Goal: Task Accomplishment & Management: Manage account settings

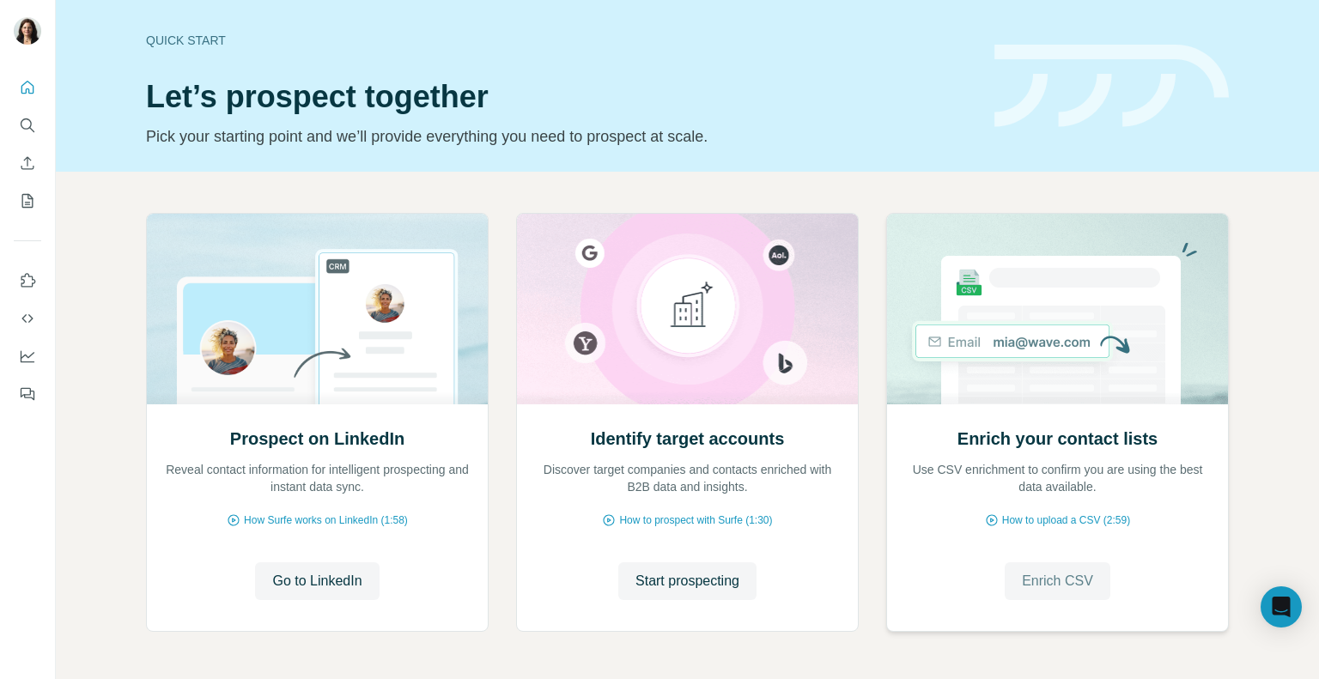
click at [1079, 576] on span "Enrich CSV" at bounding box center [1057, 581] width 71 height 21
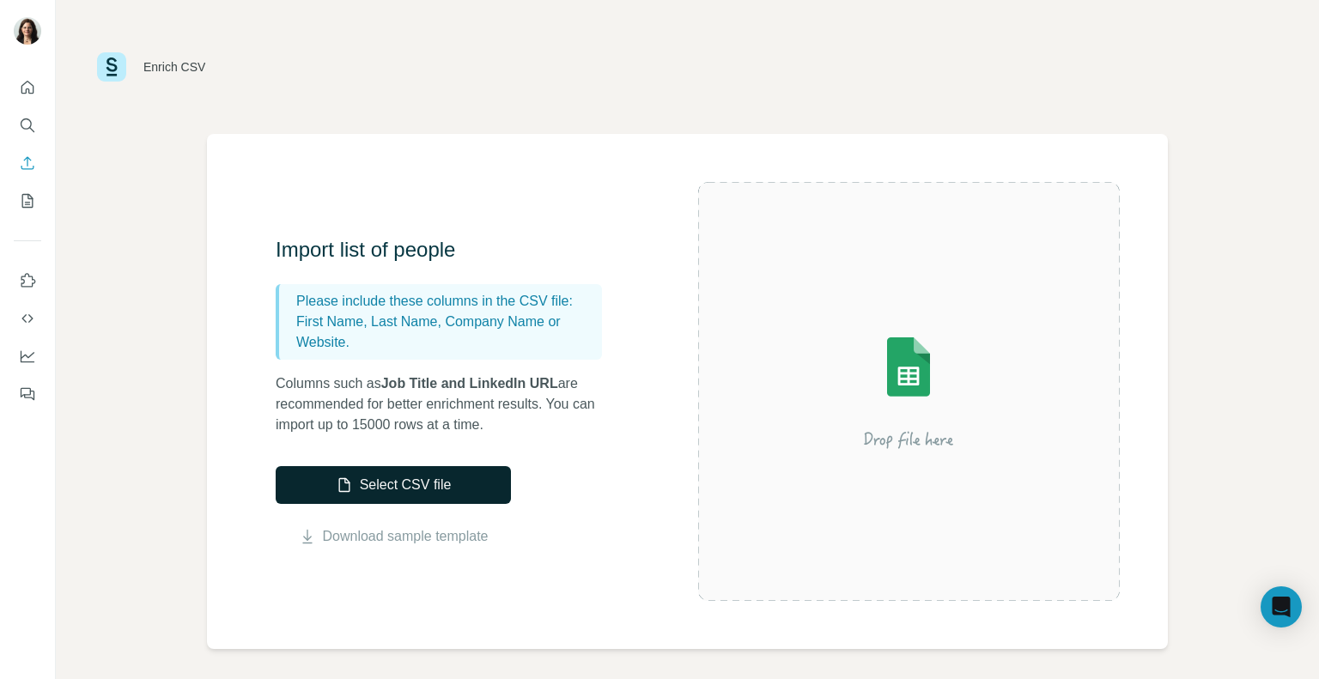
click at [352, 487] on button "Select CSV file" at bounding box center [393, 485] width 235 height 38
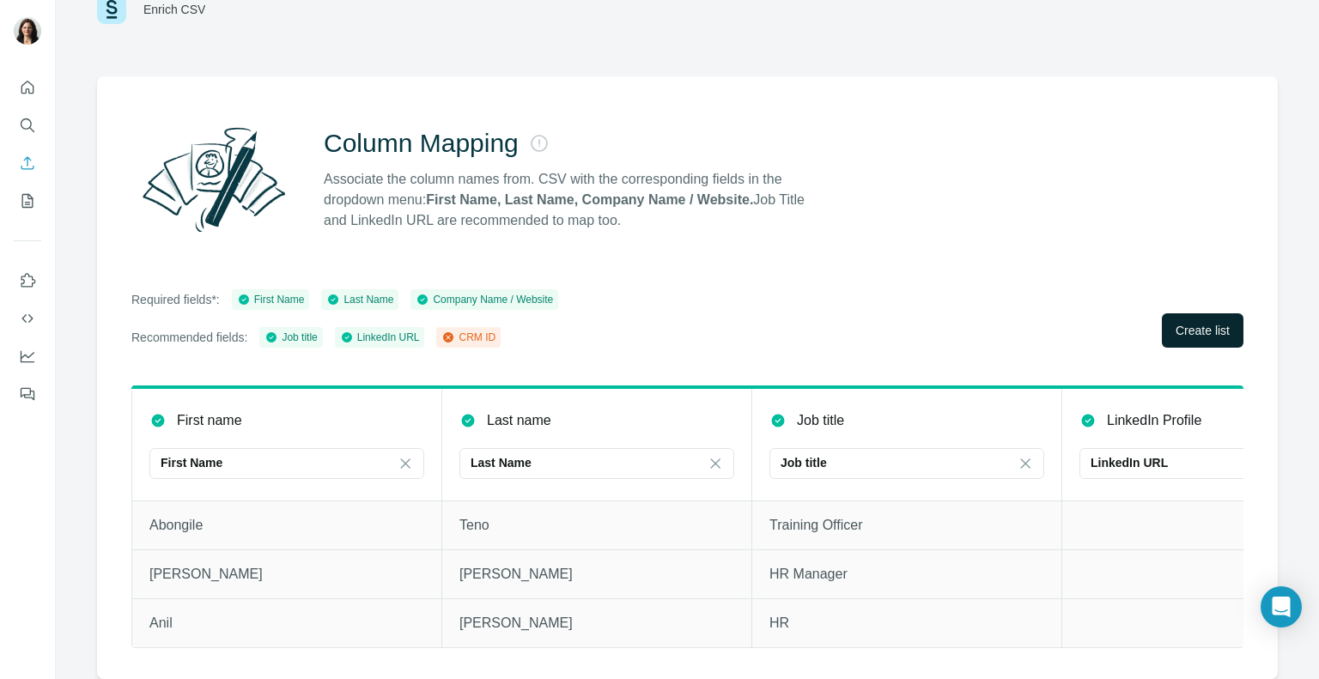
click at [1199, 322] on span "Create list" at bounding box center [1203, 330] width 54 height 17
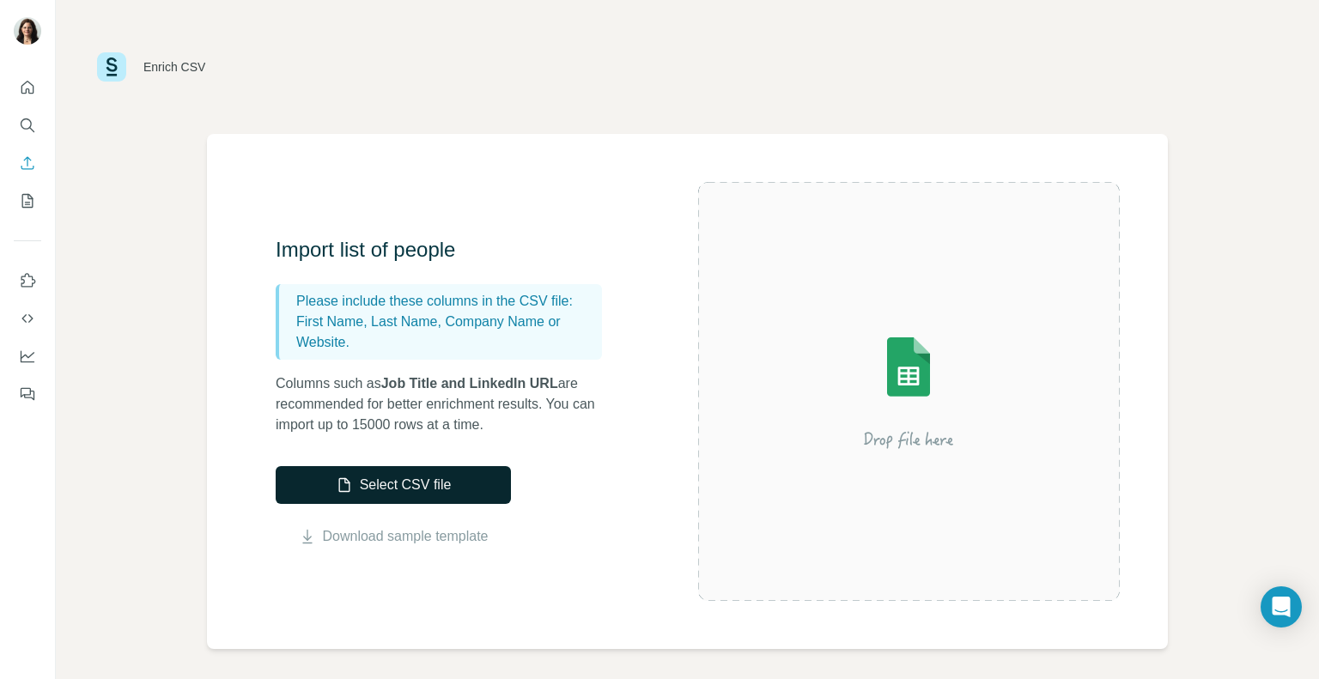
click at [375, 491] on button "Select CSV file" at bounding box center [393, 485] width 235 height 38
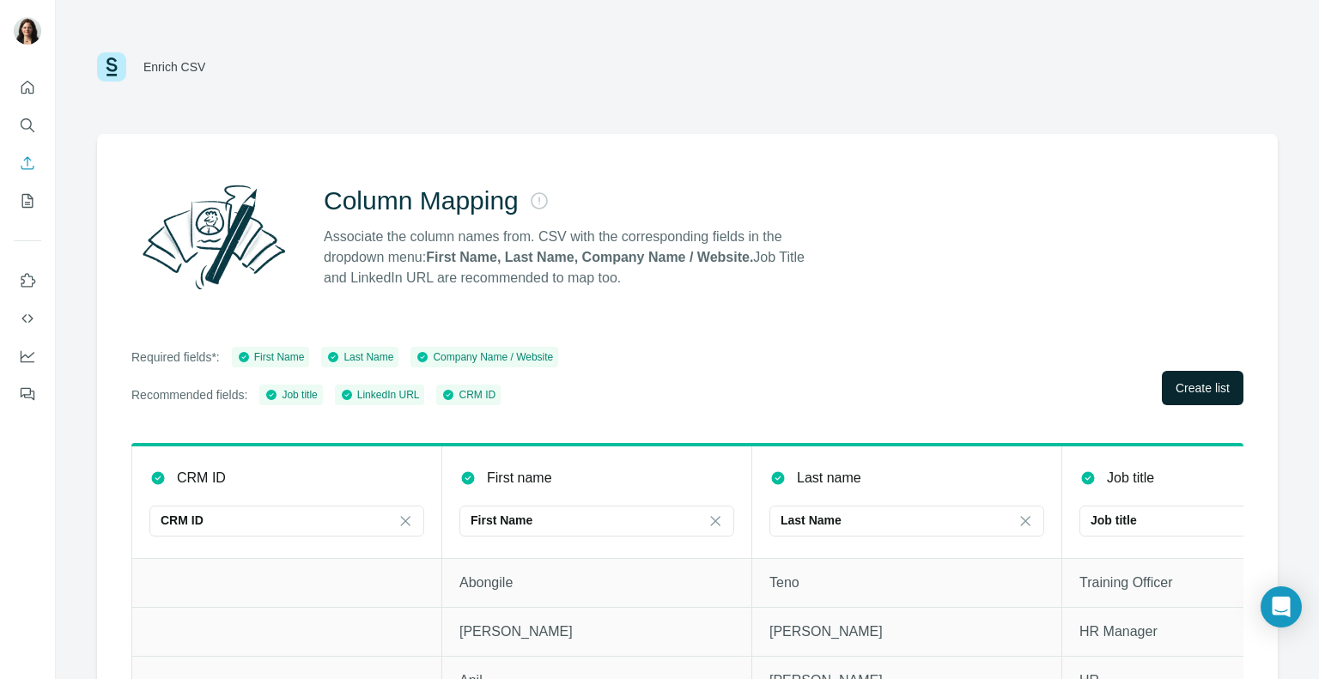
click at [1202, 381] on span "Create list" at bounding box center [1203, 388] width 54 height 17
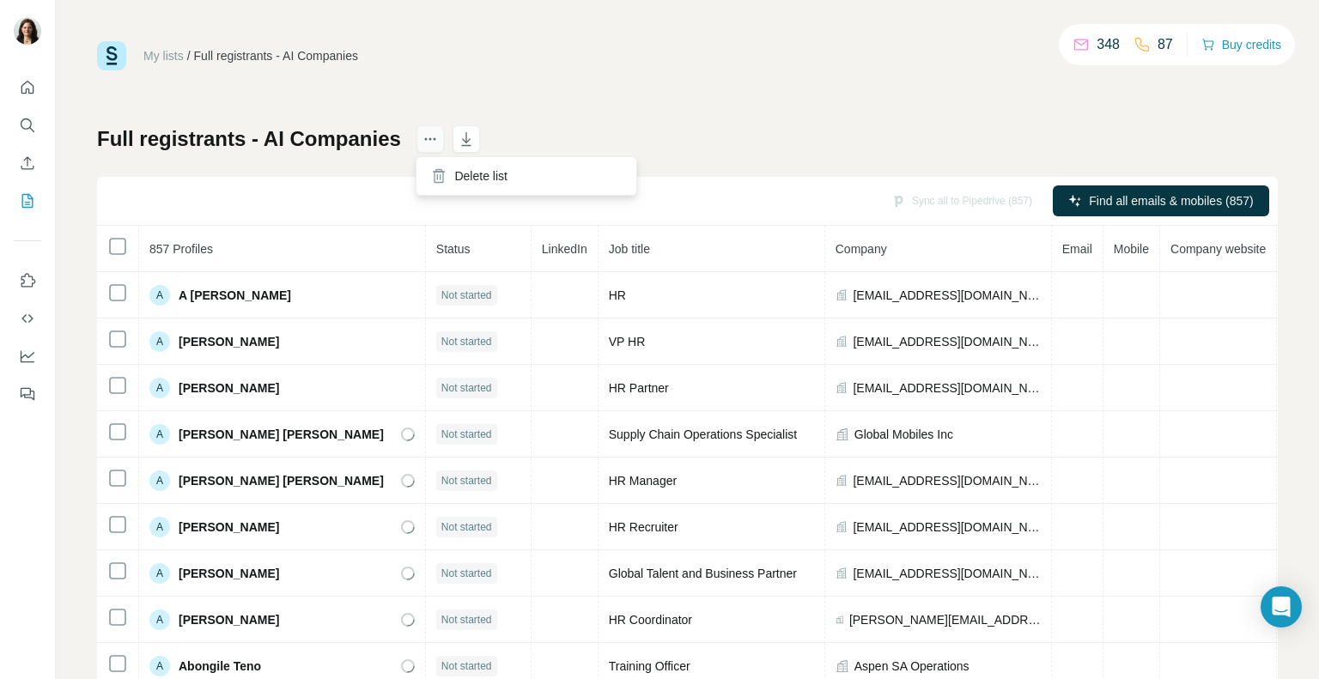
click at [423, 141] on icon "actions" at bounding box center [430, 139] width 17 height 17
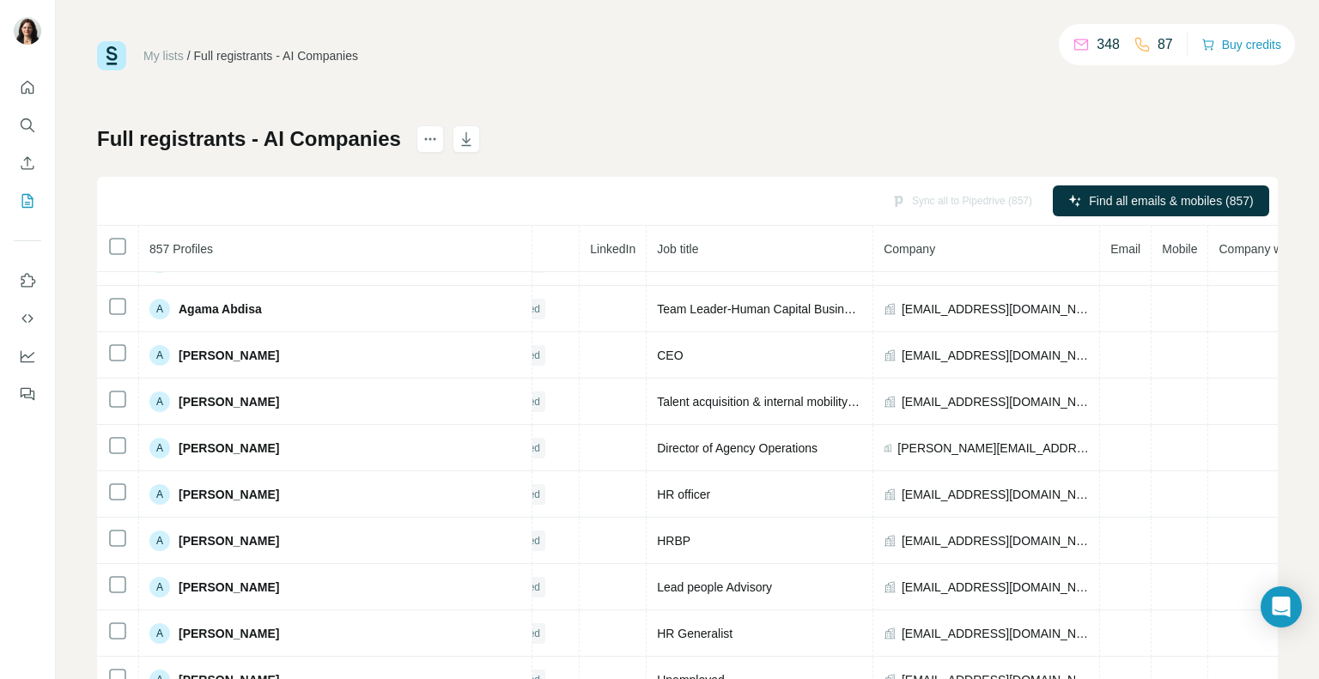
scroll to position [1116, 58]
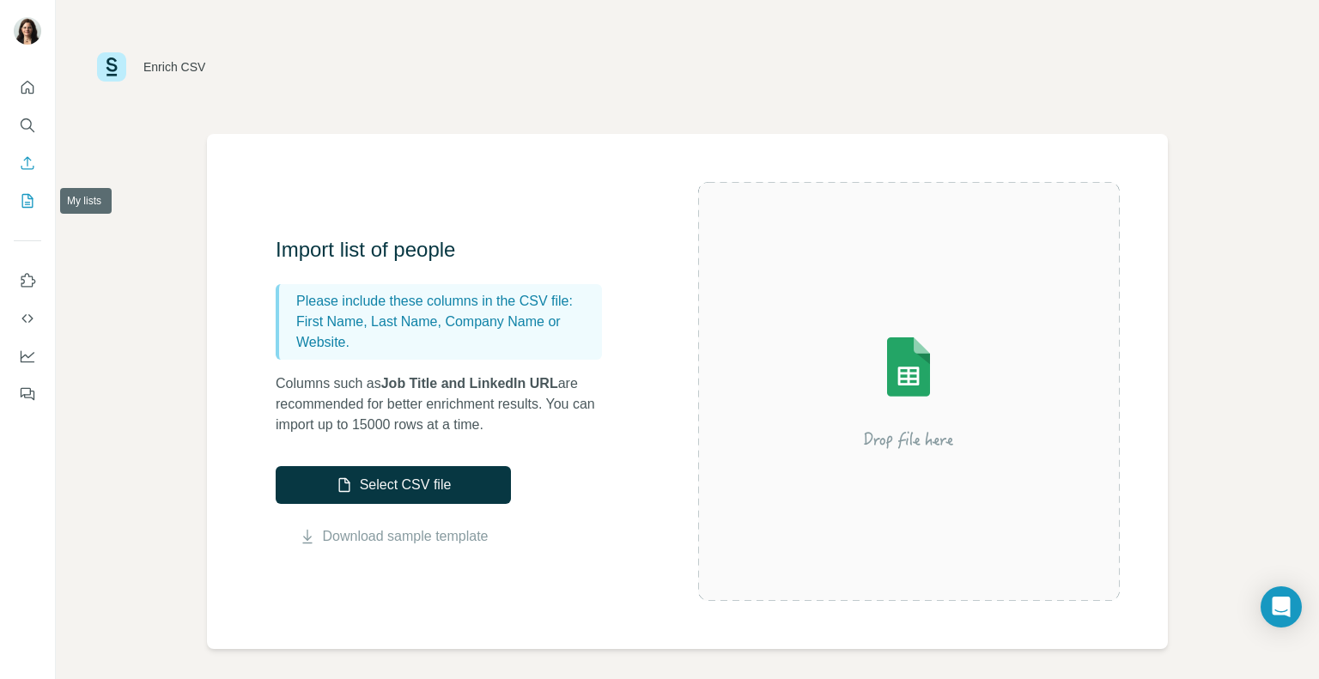
click at [28, 195] on icon "My lists" at bounding box center [27, 200] width 17 height 17
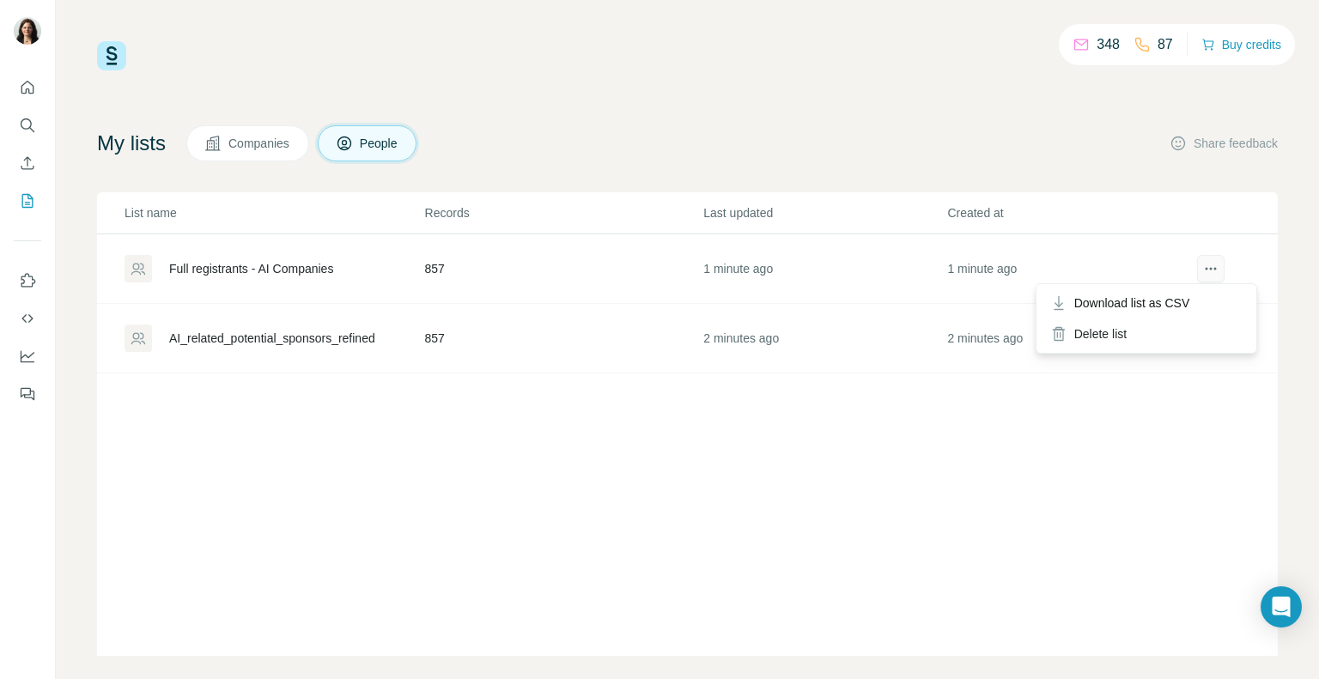
click at [1213, 268] on icon "actions" at bounding box center [1214, 269] width 3 height 3
click at [1157, 340] on div "Delete list" at bounding box center [1146, 334] width 213 height 31
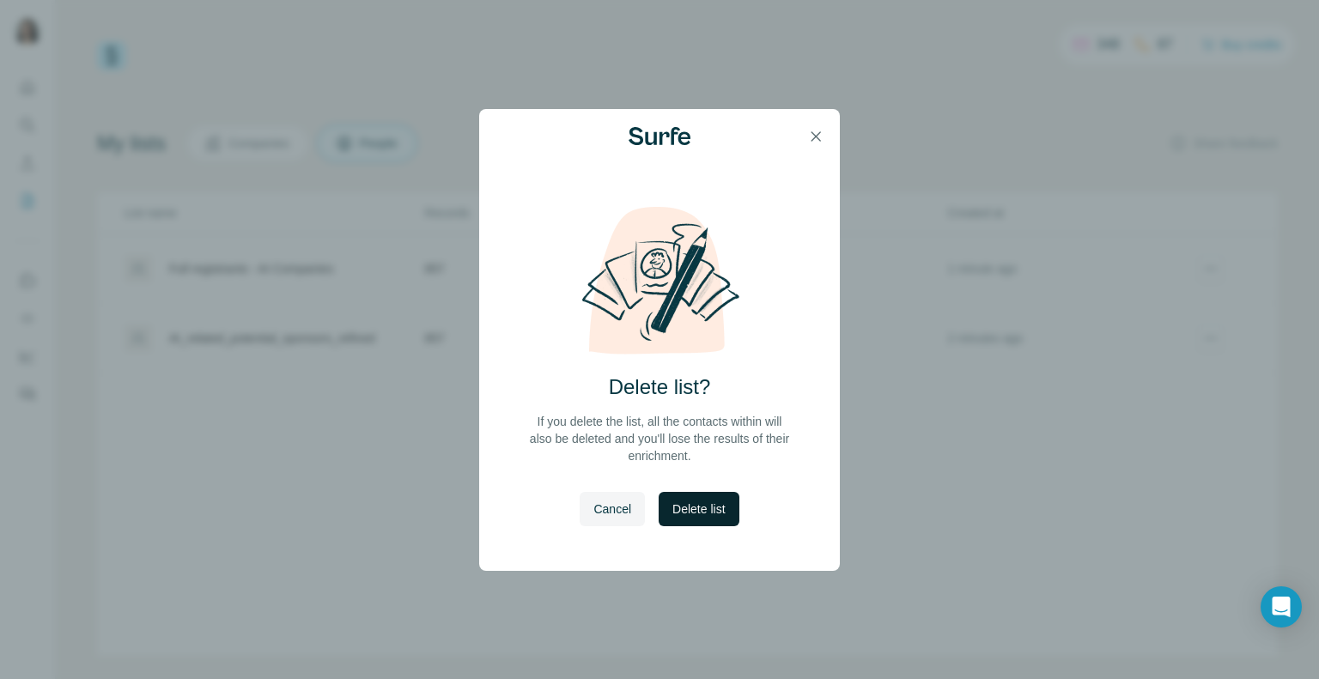
click at [723, 518] on button "Delete list" at bounding box center [699, 509] width 80 height 34
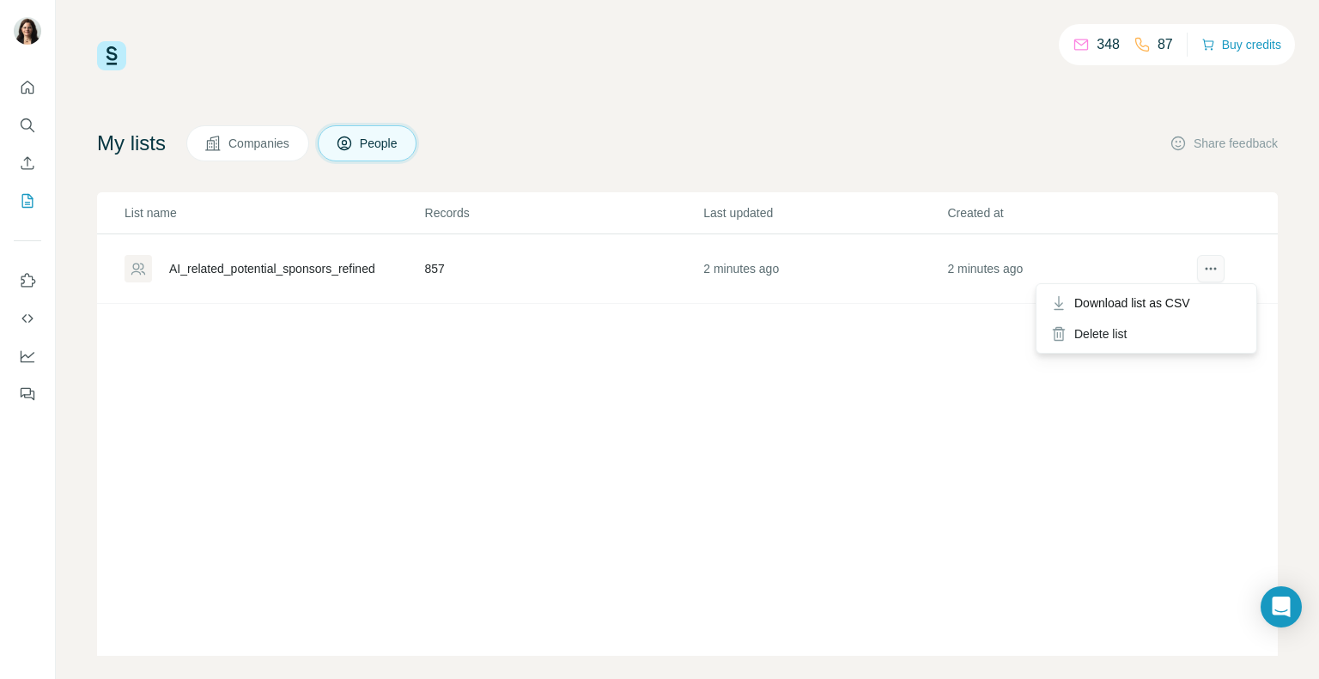
click at [1211, 277] on button "actions" at bounding box center [1210, 268] width 27 height 27
click at [1146, 332] on div "Delete list" at bounding box center [1146, 334] width 213 height 31
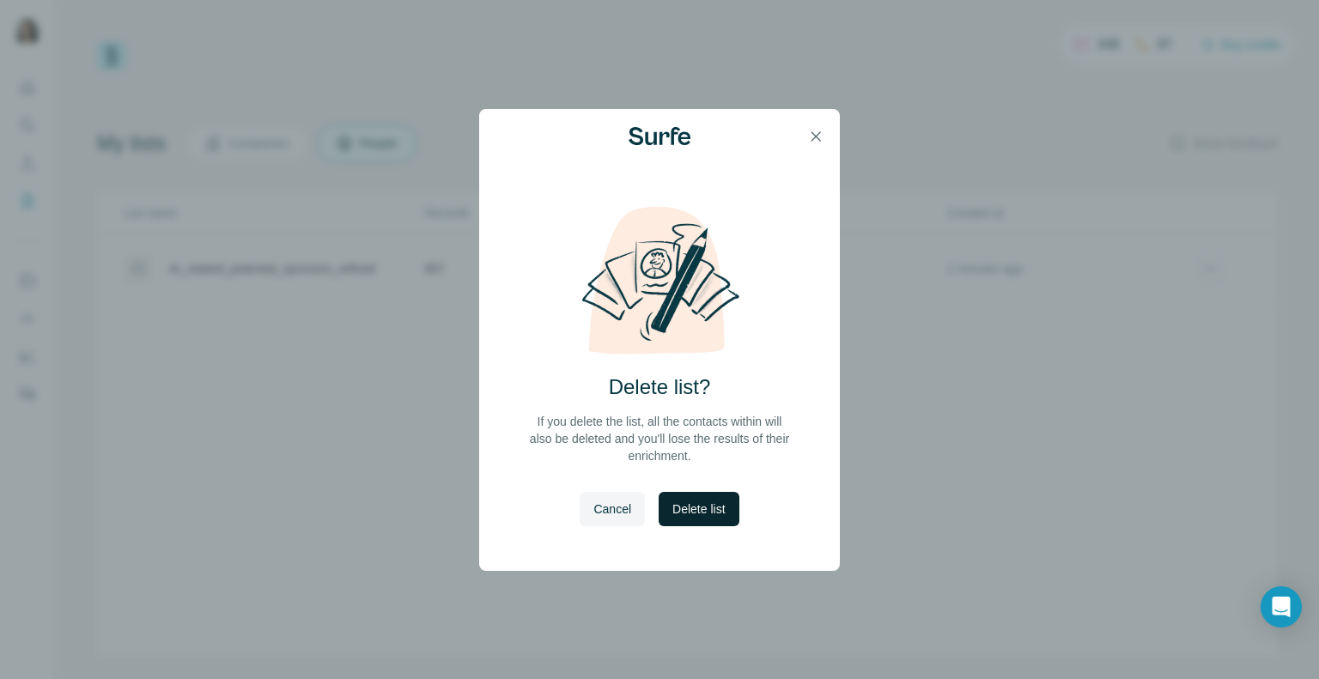
click at [709, 504] on span "Delete list" at bounding box center [698, 509] width 52 height 17
